Goal: Information Seeking & Learning: Learn about a topic

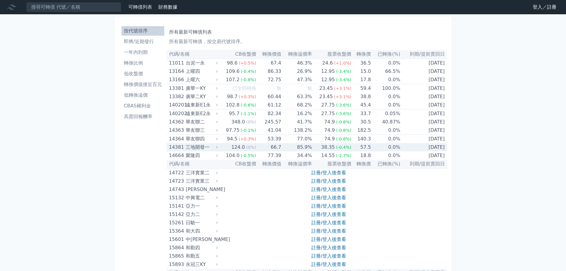
scroll to position [3235, 0]
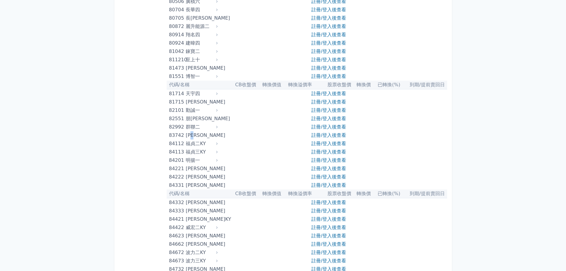
drag, startPoint x: 195, startPoint y: 135, endPoint x: 206, endPoint y: 135, distance: 11.3
click at [203, 135] on div "[PERSON_NAME]" at bounding box center [201, 135] width 31 height 8
click at [218, 135] on icon at bounding box center [216, 135] width 1 height 2
click at [216, 134] on div "[PERSON_NAME]" at bounding box center [201, 135] width 31 height 8
click at [218, 136] on icon at bounding box center [217, 135] width 4 height 4
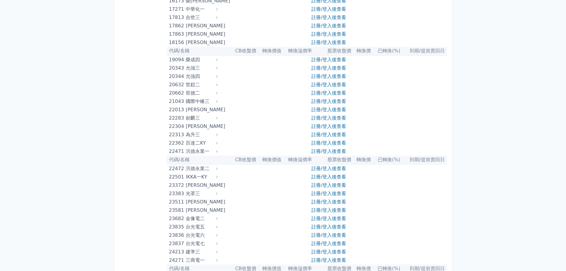
scroll to position [0, 0]
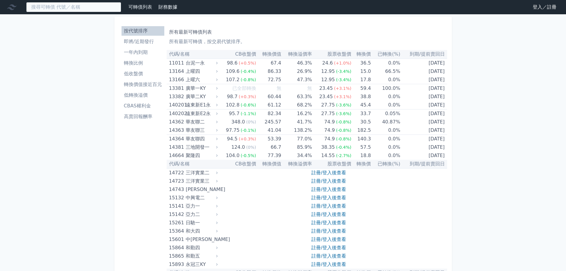
click at [77, 7] on input at bounding box center [73, 7] width 95 height 10
paste input "[PERSON_NAME]"
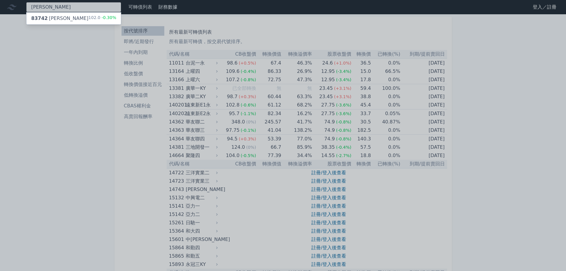
type input "[PERSON_NAME]"
click at [73, 14] on div "83742 [PERSON_NAME]二 102.0 -0.30%" at bounding box center [73, 18] width 95 height 12
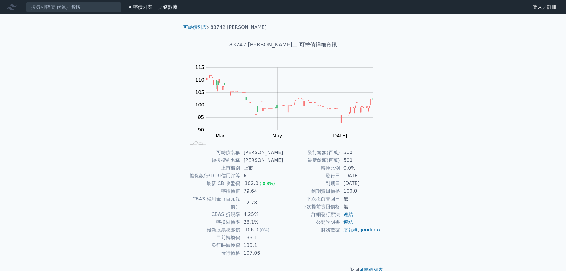
drag, startPoint x: 372, startPoint y: 175, endPoint x: 329, endPoint y: 177, distance: 43.7
click at [329, 177] on tr "發行日 [DATE]" at bounding box center [332, 176] width 98 height 8
drag, startPoint x: 379, startPoint y: 183, endPoint x: 340, endPoint y: 183, distance: 39.2
click at [340, 183] on tr "到期日 [DATE]" at bounding box center [332, 184] width 98 height 8
drag, startPoint x: 355, startPoint y: 190, endPoint x: 336, endPoint y: 190, distance: 19.0
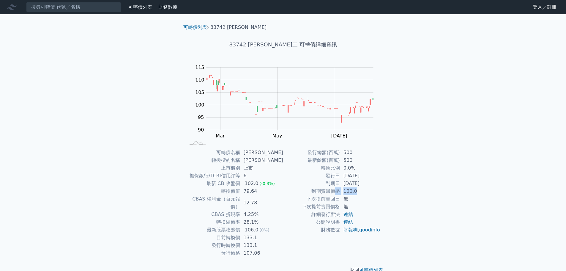
click at [336, 190] on tr "到期賣回價格 100.0" at bounding box center [332, 191] width 98 height 8
drag, startPoint x: 260, startPoint y: 229, endPoint x: 216, endPoint y: 229, distance: 44.6
click at [216, 234] on tr "目前轉換價 133.1" at bounding box center [235, 238] width 98 height 8
click at [265, 234] on td "133.1" at bounding box center [261, 238] width 43 height 8
